Goal: Find specific page/section: Find specific page/section

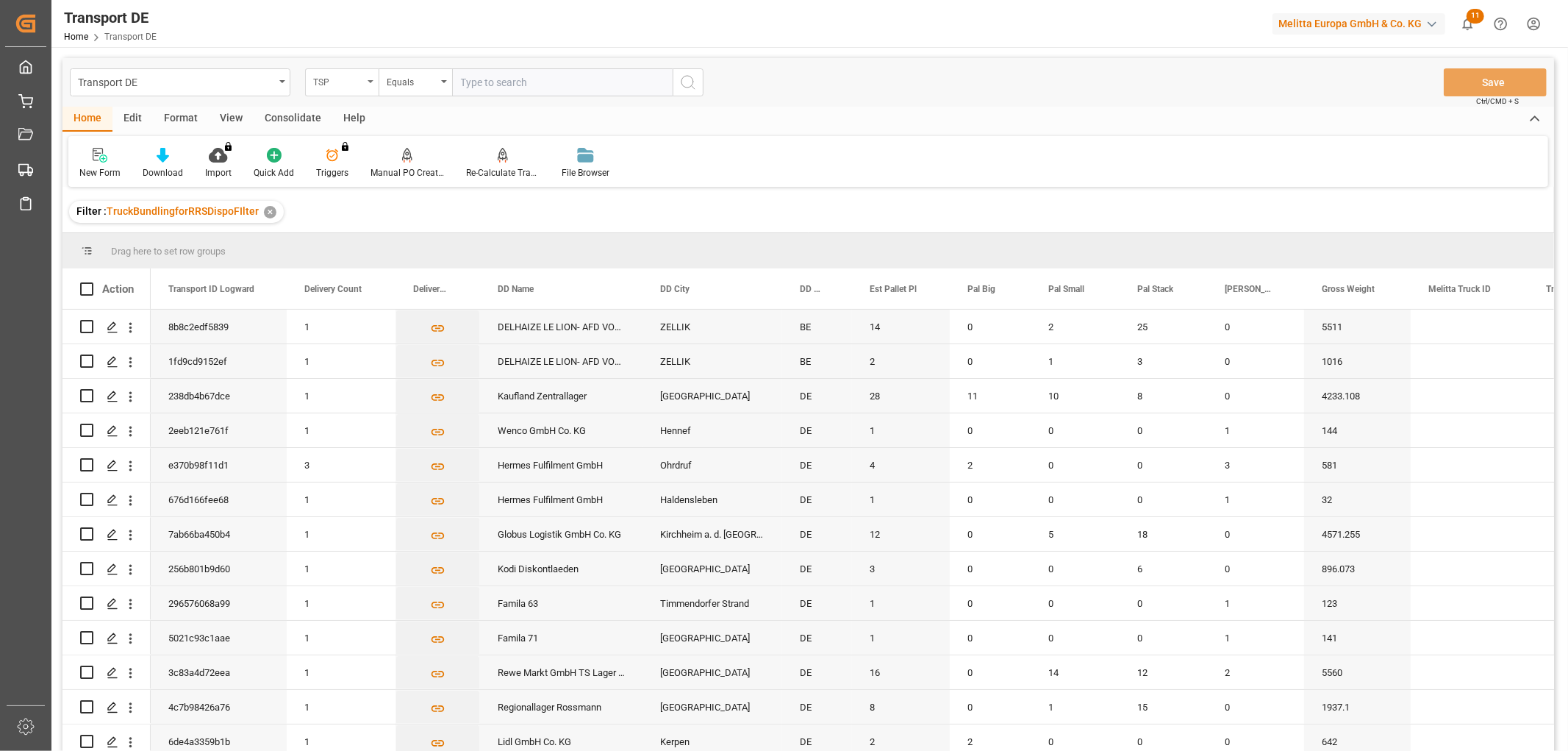
click at [346, 72] on div "TSP" at bounding box center [337, 80] width 50 height 17
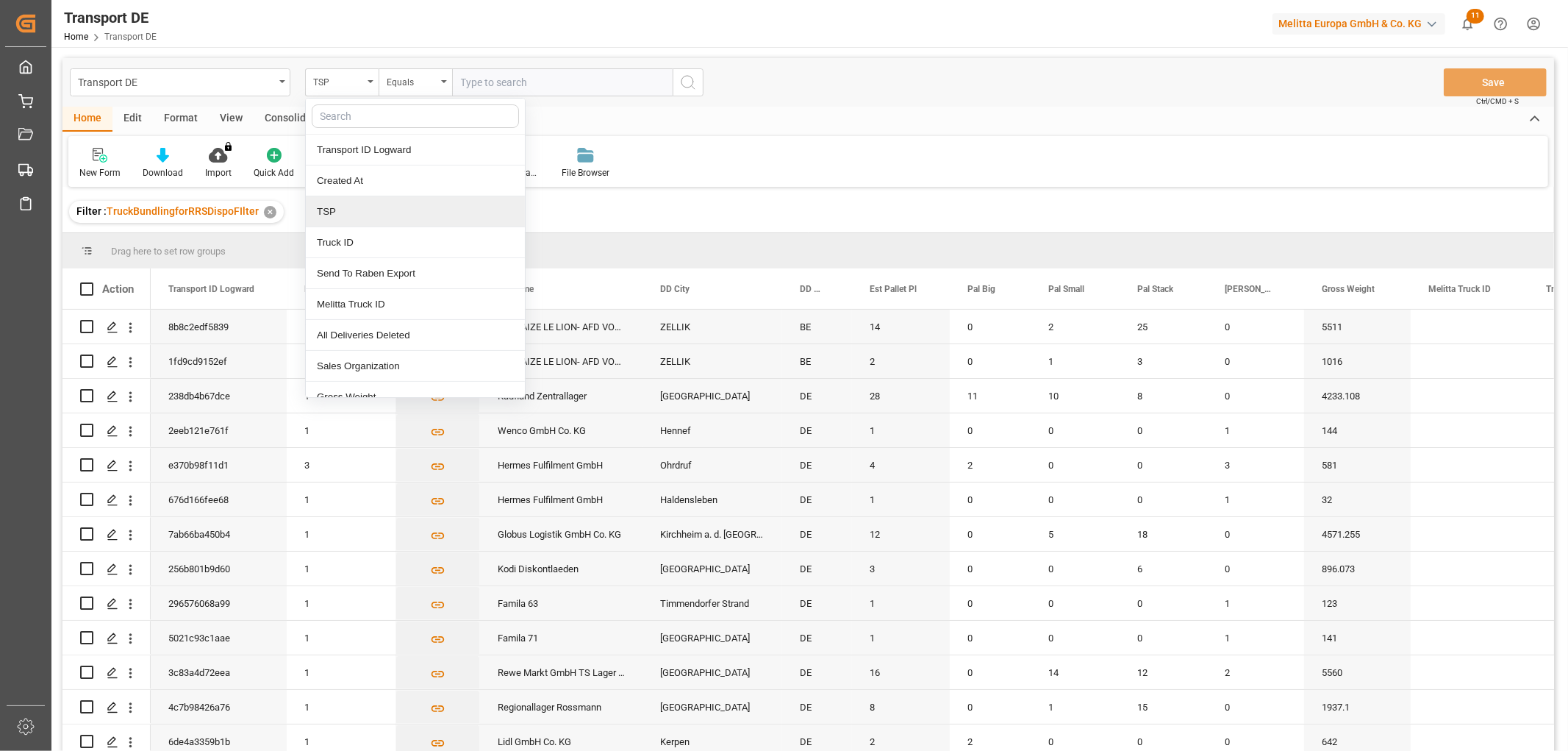
click at [344, 204] on div "TSP" at bounding box center [415, 211] width 219 height 31
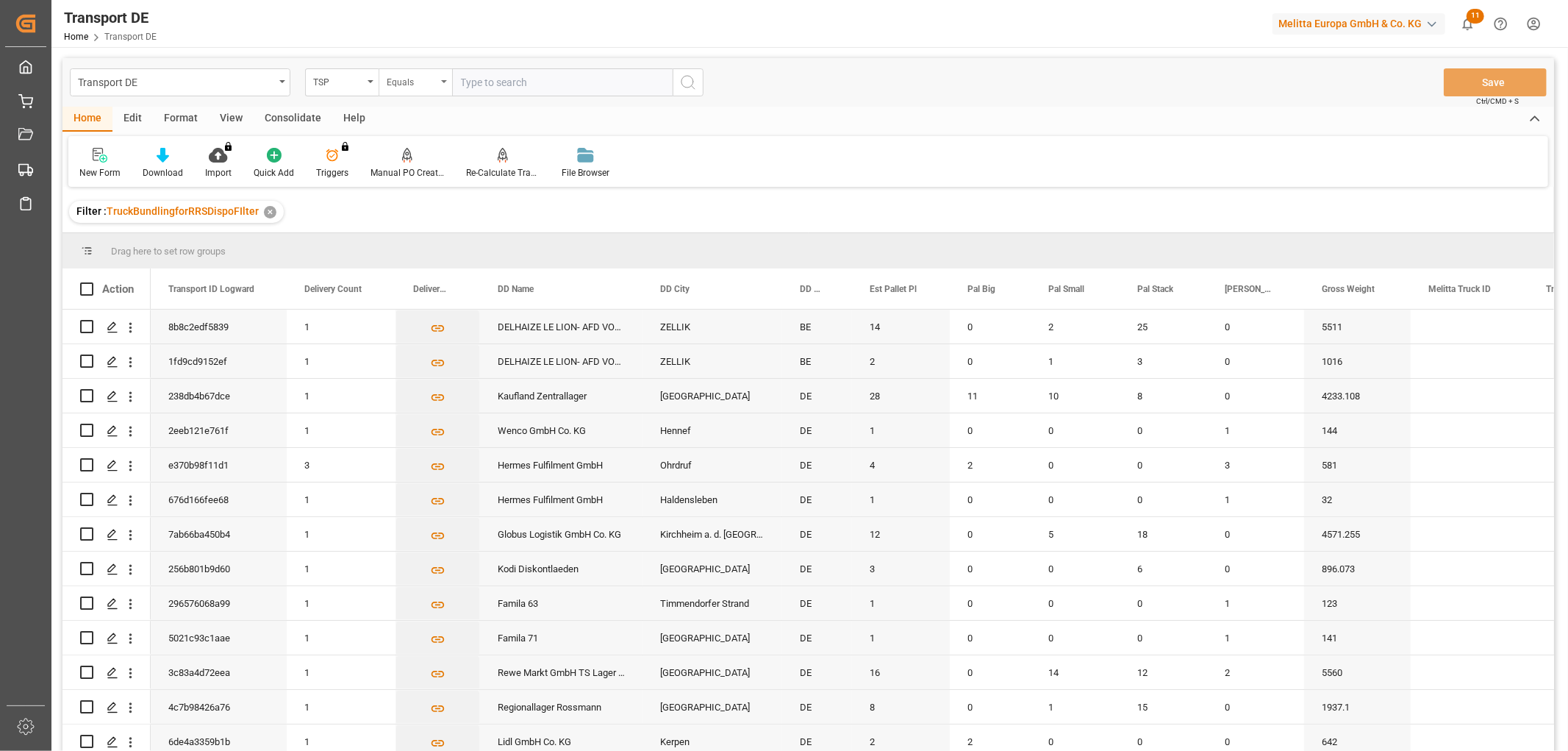
click at [409, 85] on div "Equals" at bounding box center [411, 80] width 50 height 17
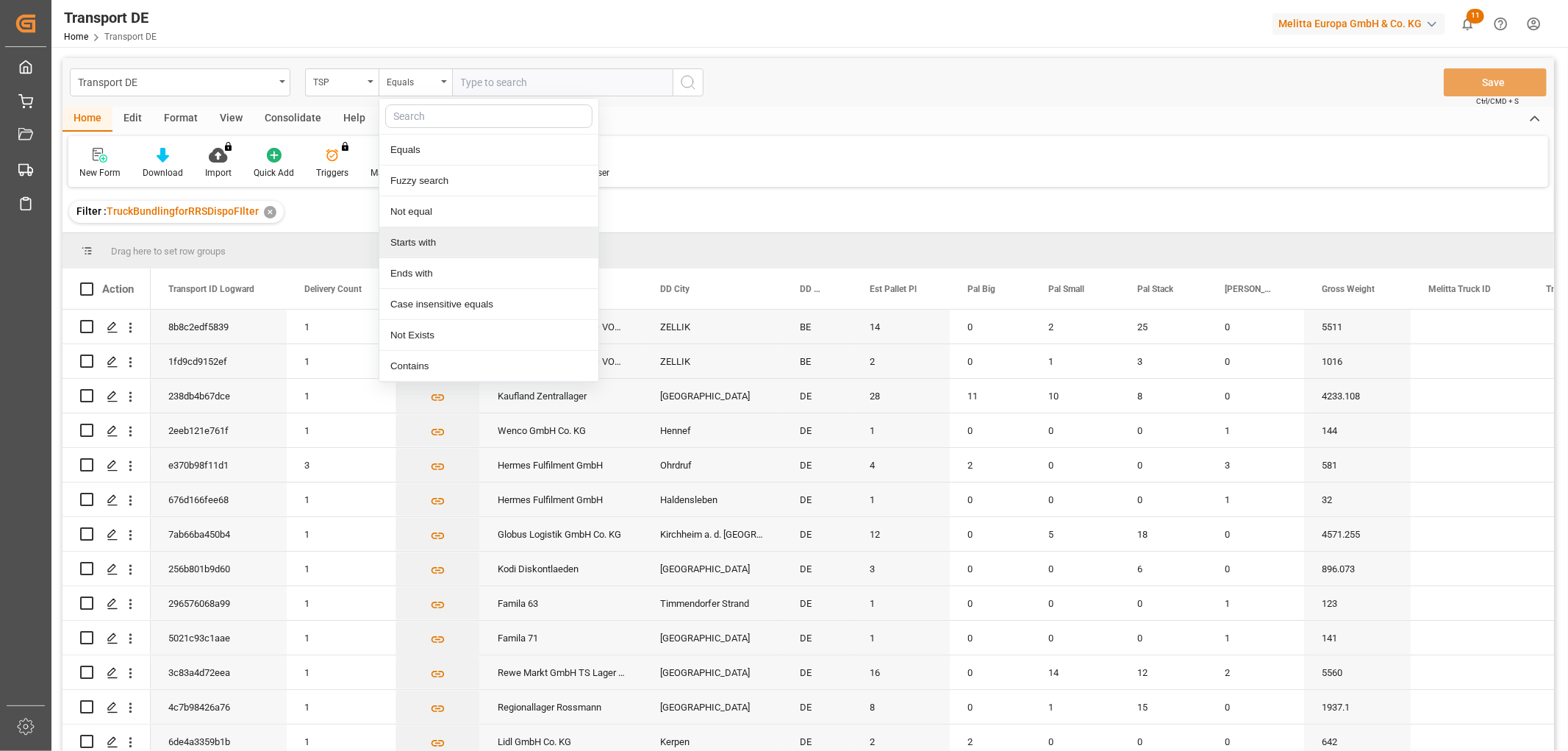
click at [413, 244] on div "Starts with" at bounding box center [488, 242] width 219 height 31
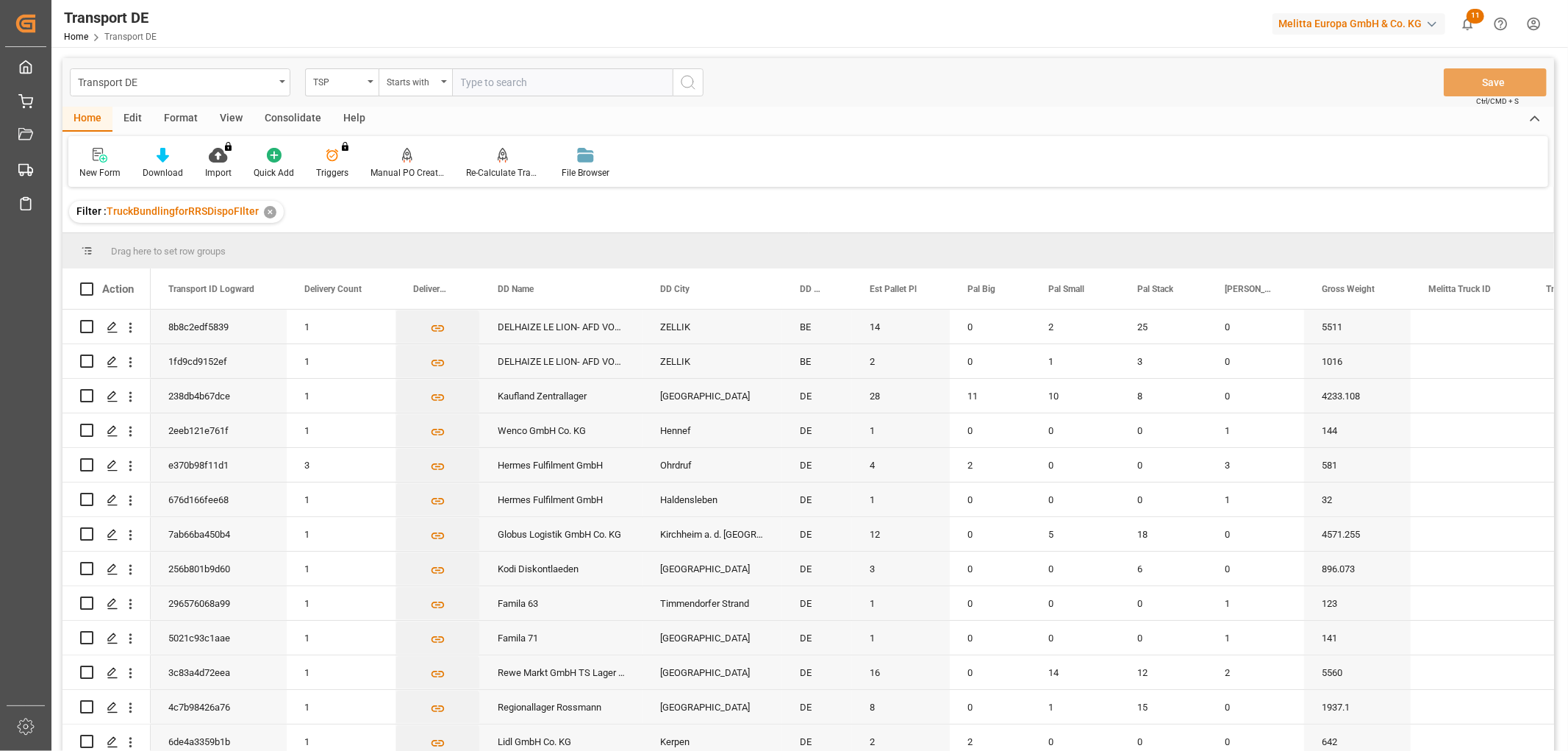
click at [487, 81] on input "text" at bounding box center [562, 82] width 221 height 28
type input "LIT DE"
click at [685, 82] on icon "search button" at bounding box center [688, 82] width 17 height 17
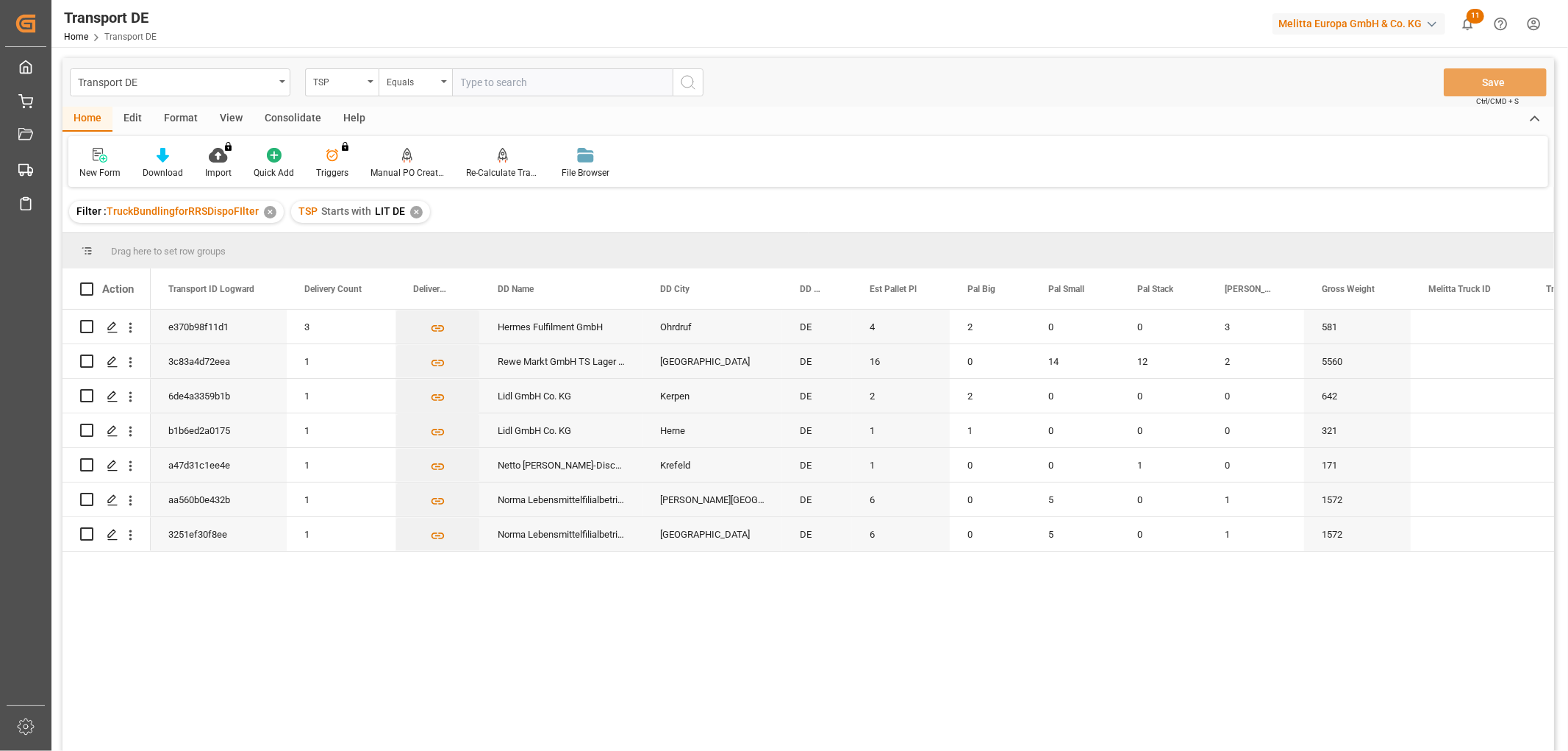
click at [414, 215] on div "✕" at bounding box center [416, 212] width 12 height 12
